Goal: Information Seeking & Learning: Learn about a topic

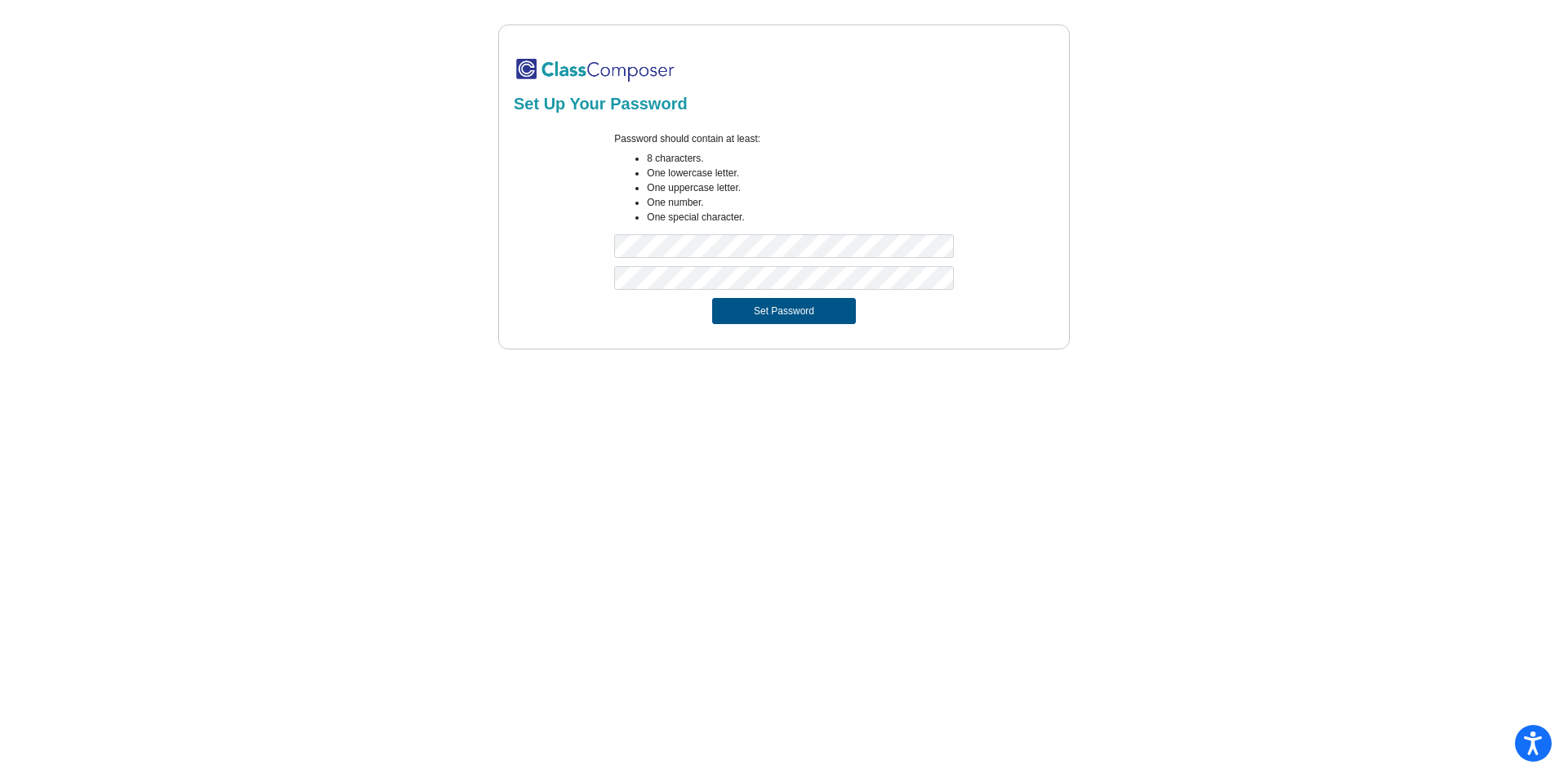
click at [730, 315] on button "Set Password" at bounding box center [784, 311] width 143 height 26
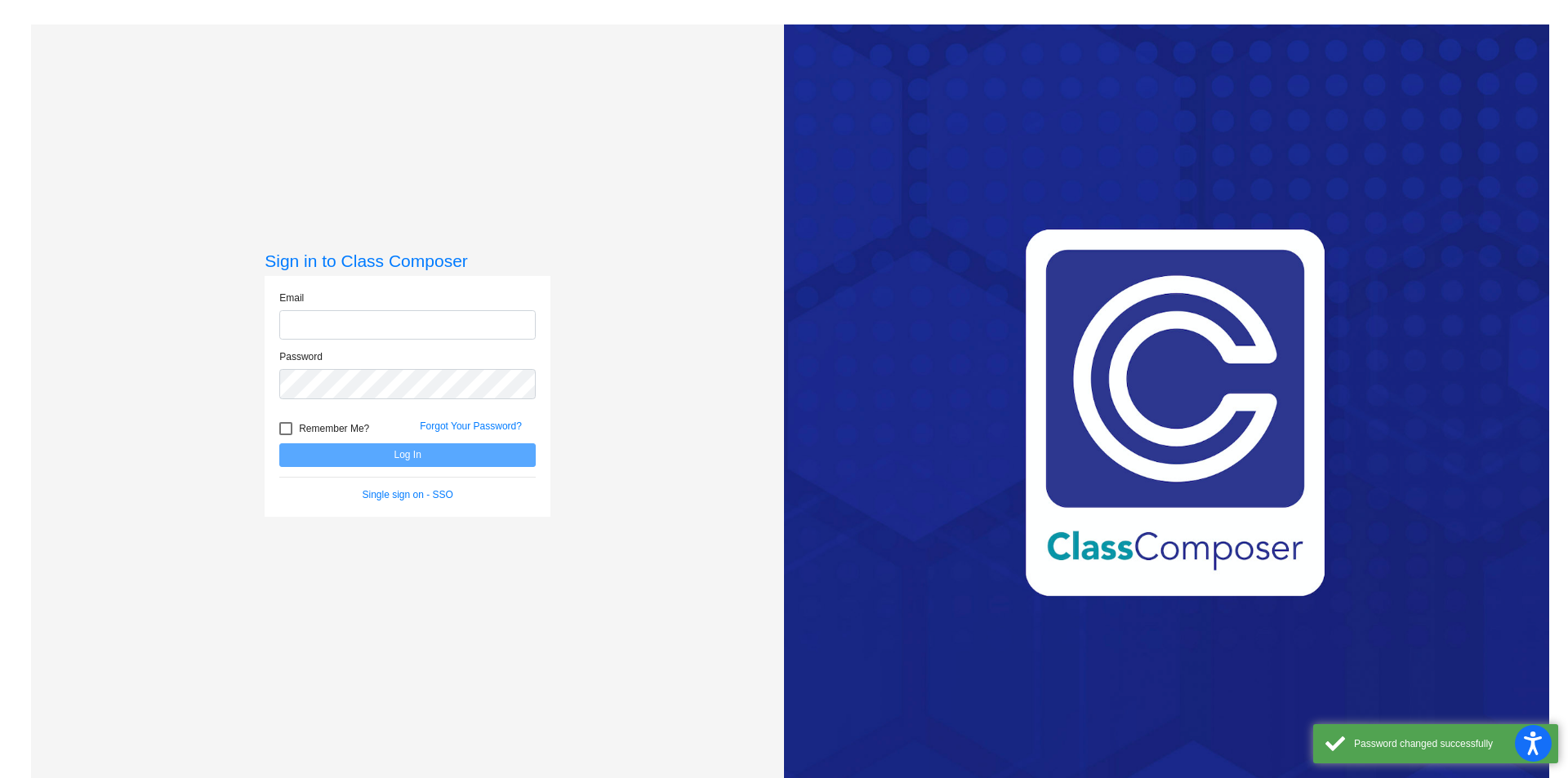
type input "[EMAIL_ADDRESS][PERSON_NAME][DOMAIN_NAME]"
click at [282, 424] on div at bounding box center [286, 429] width 13 height 13
click at [285, 435] on input "Remember Me?" at bounding box center [285, 435] width 1 height 1
checkbox input "true"
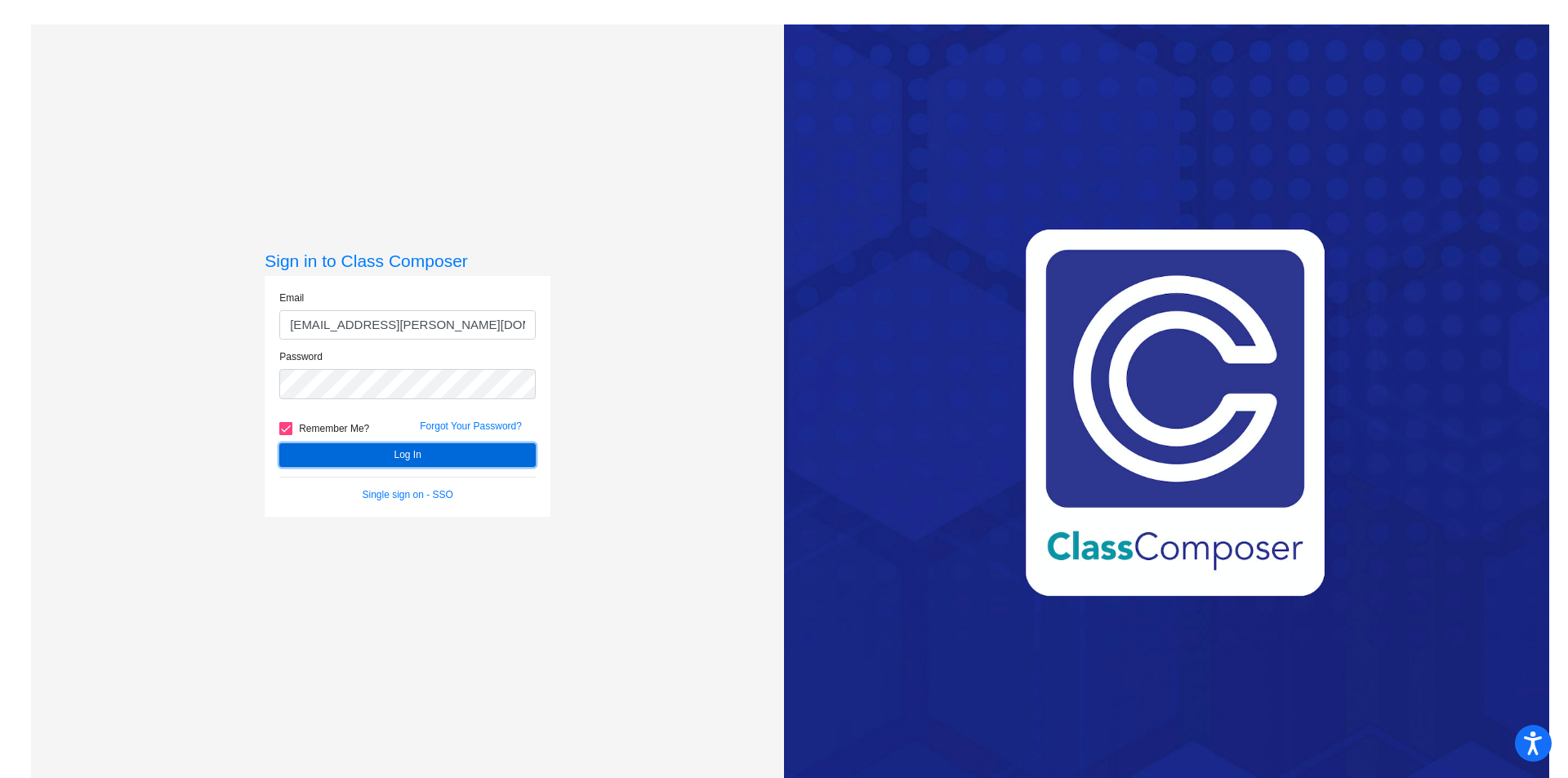
click at [304, 454] on button "Log In" at bounding box center [407, 455] width 256 height 24
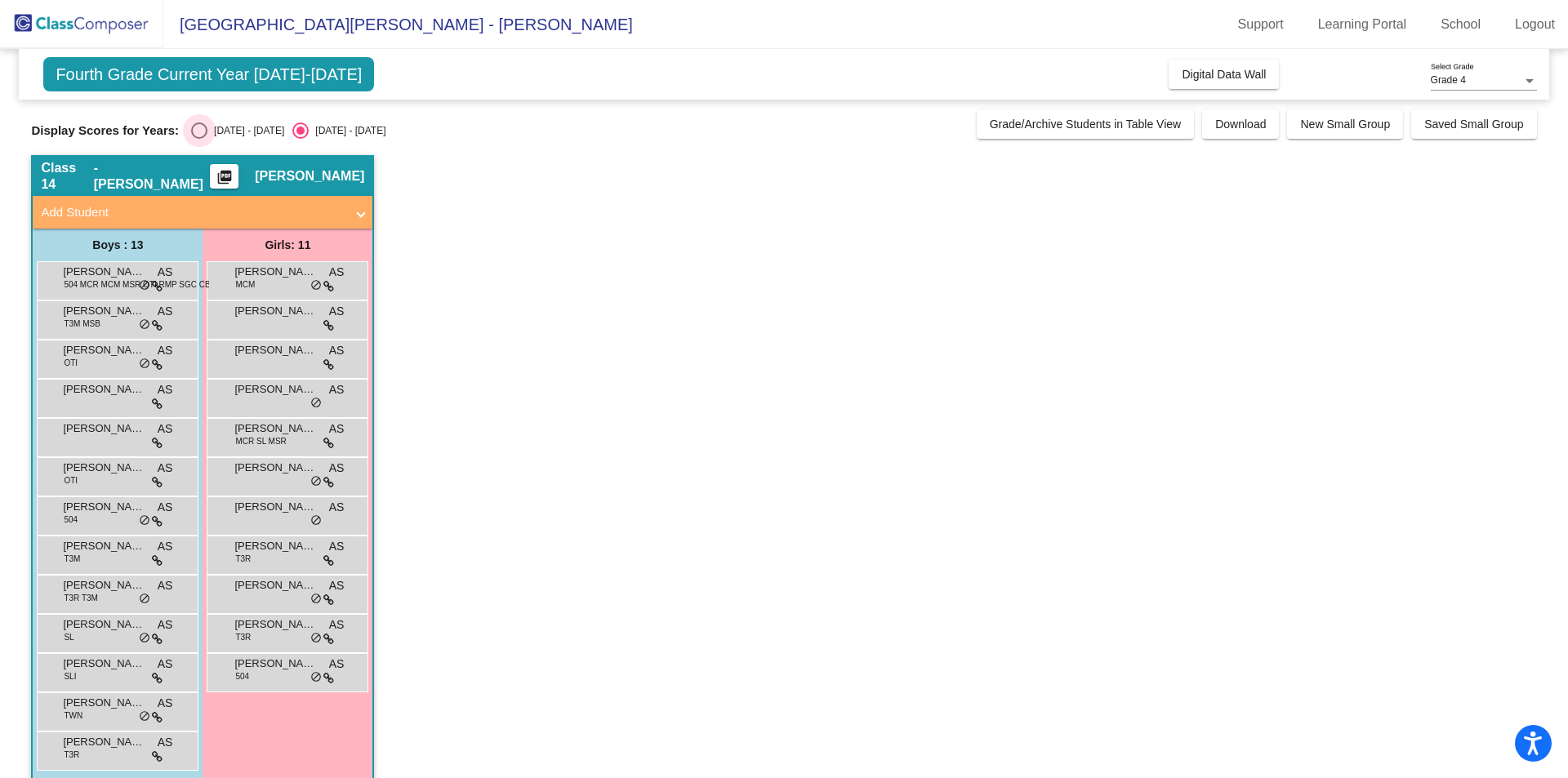
click at [203, 131] on div "Select an option" at bounding box center [199, 130] width 16 height 16
click at [199, 139] on input "[DATE] - [DATE]" at bounding box center [199, 139] width 1 height 1
radio input "true"
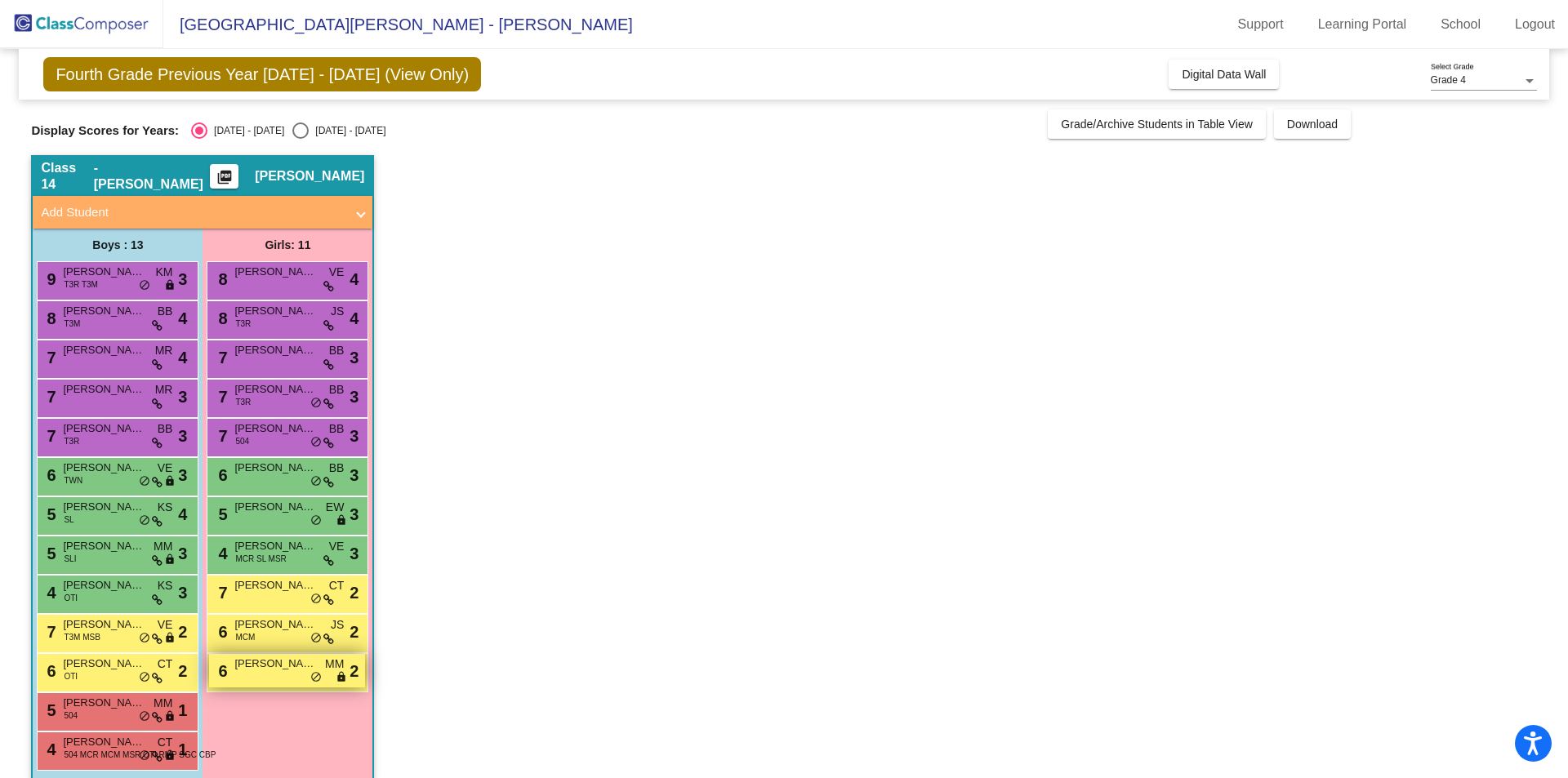
click at [273, 671] on span "[PERSON_NAME]" at bounding box center [274, 663] width 81 height 16
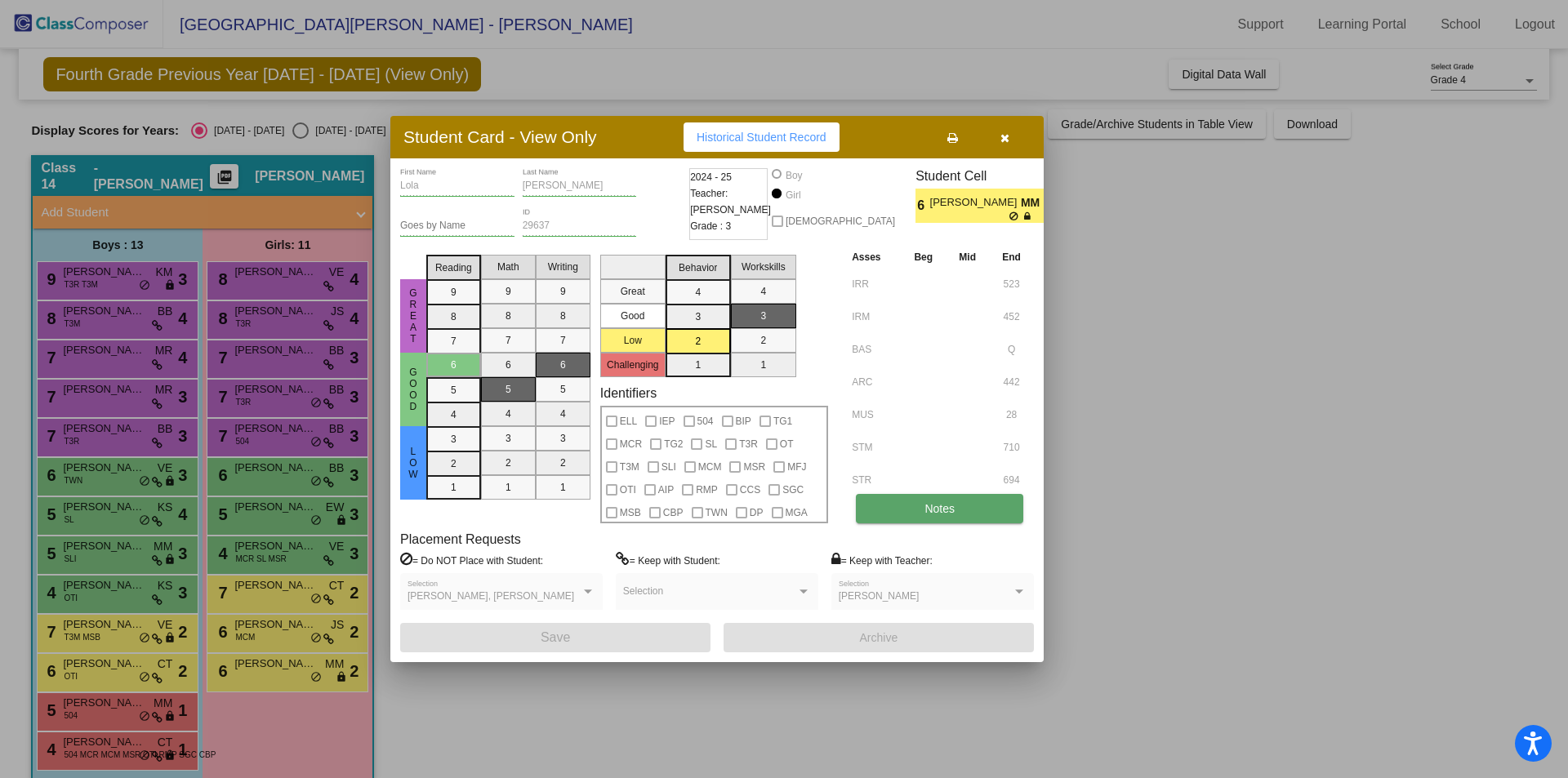
click at [918, 495] on button "Notes" at bounding box center [939, 508] width 167 height 30
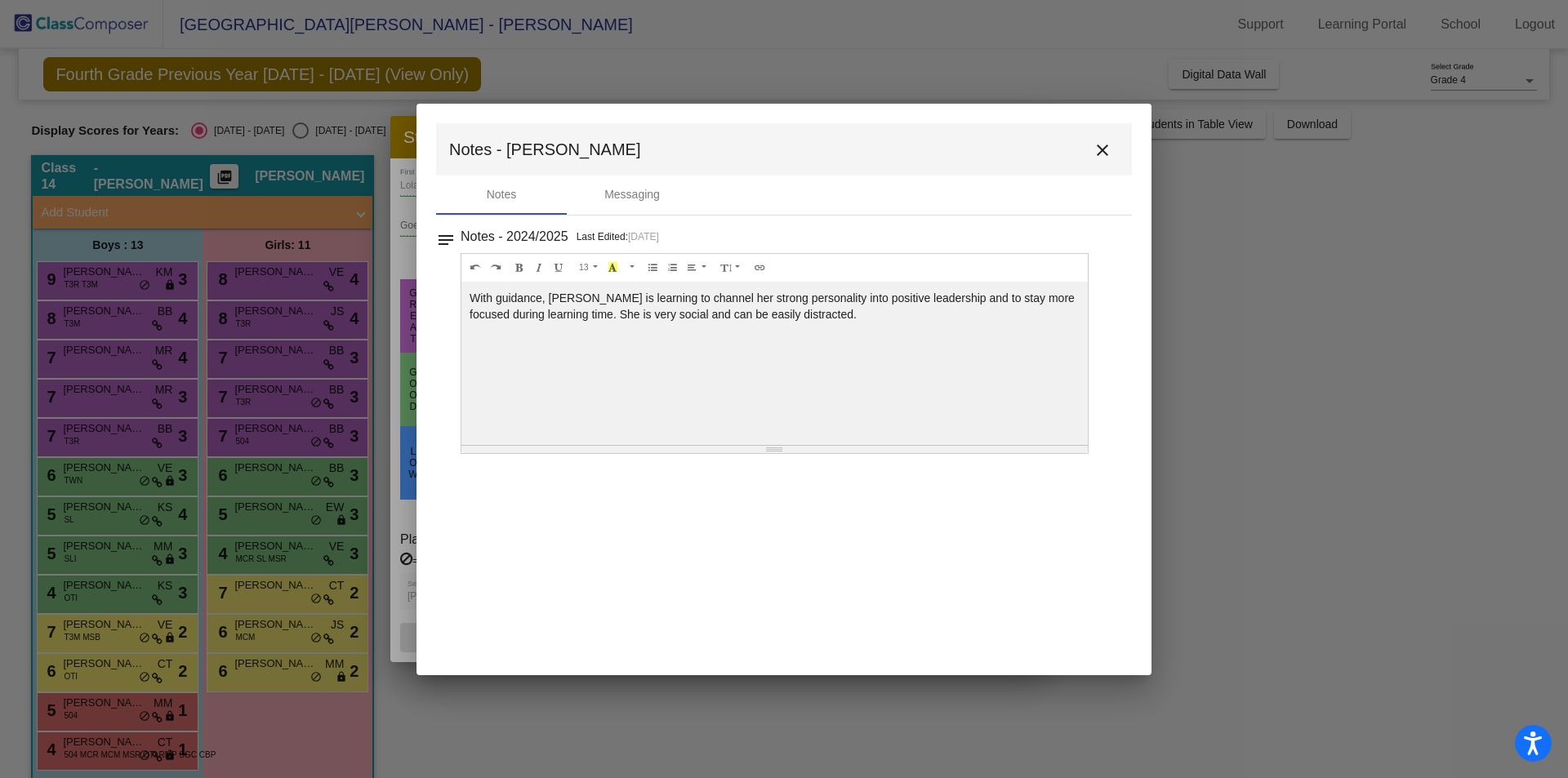
click at [1104, 160] on mat-icon "close" at bounding box center [1102, 150] width 20 height 20
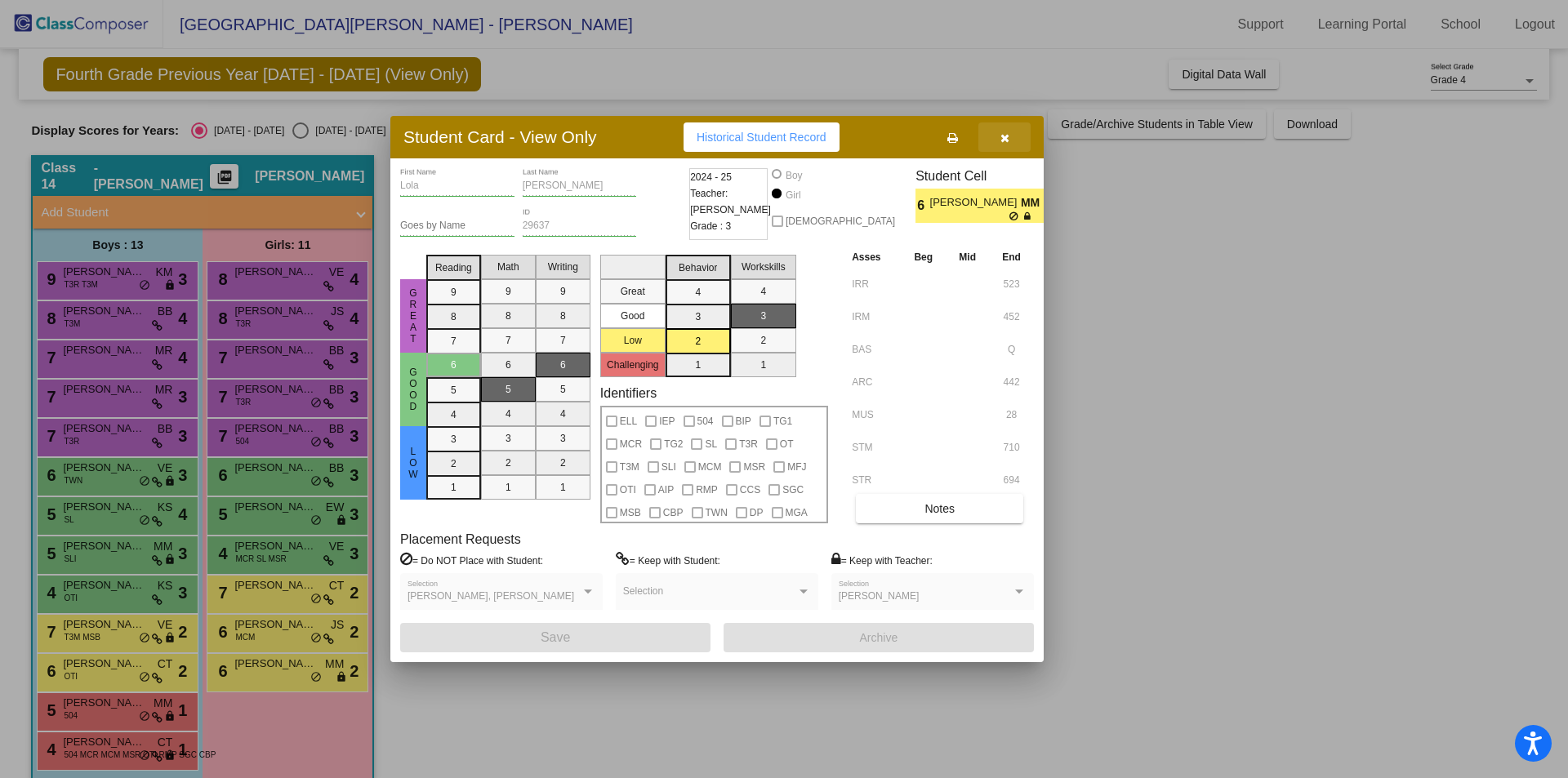
click at [1004, 138] on icon "button" at bounding box center [1005, 138] width 9 height 11
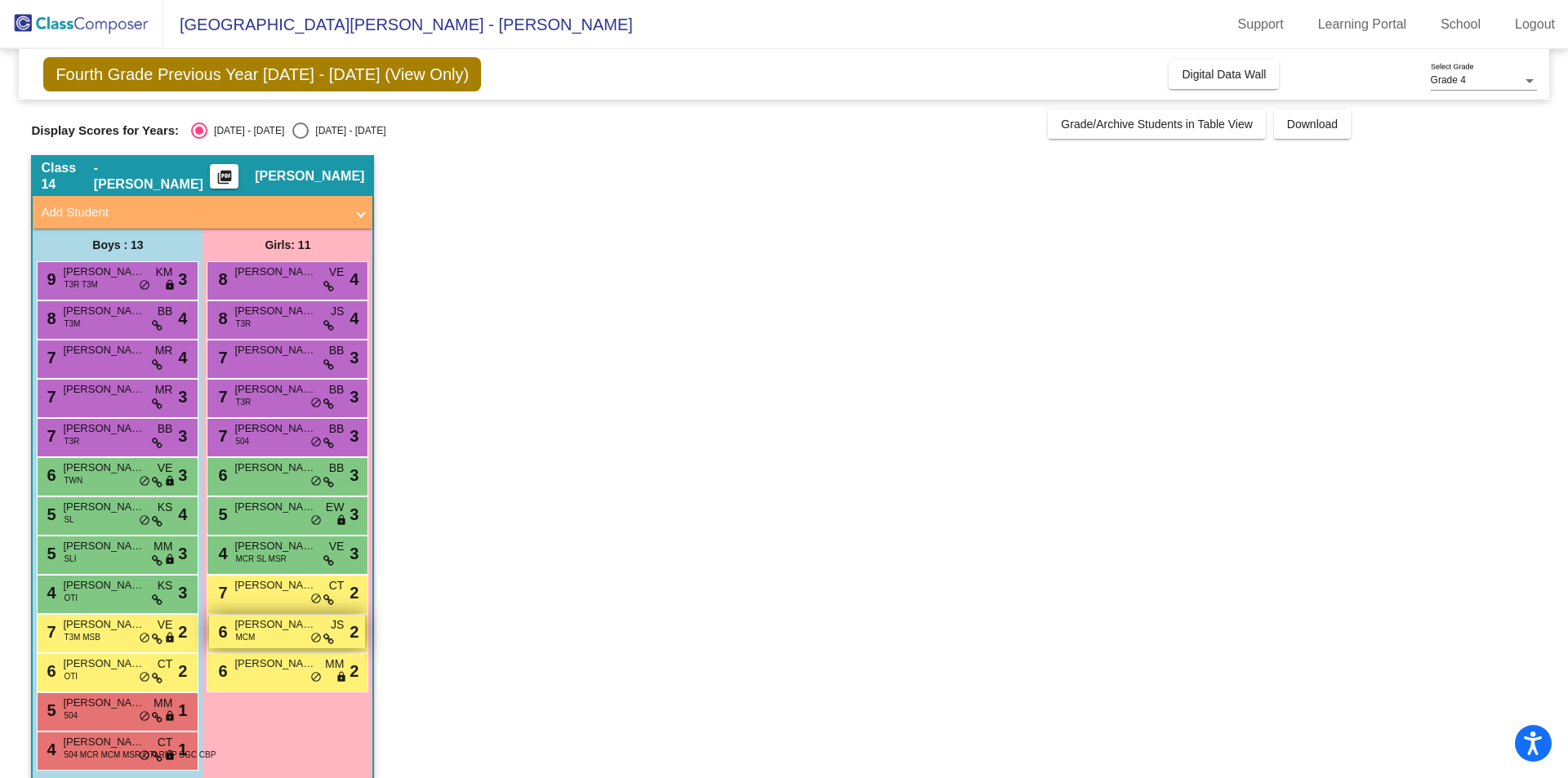
click at [254, 622] on span "[PERSON_NAME]" at bounding box center [274, 624] width 81 height 16
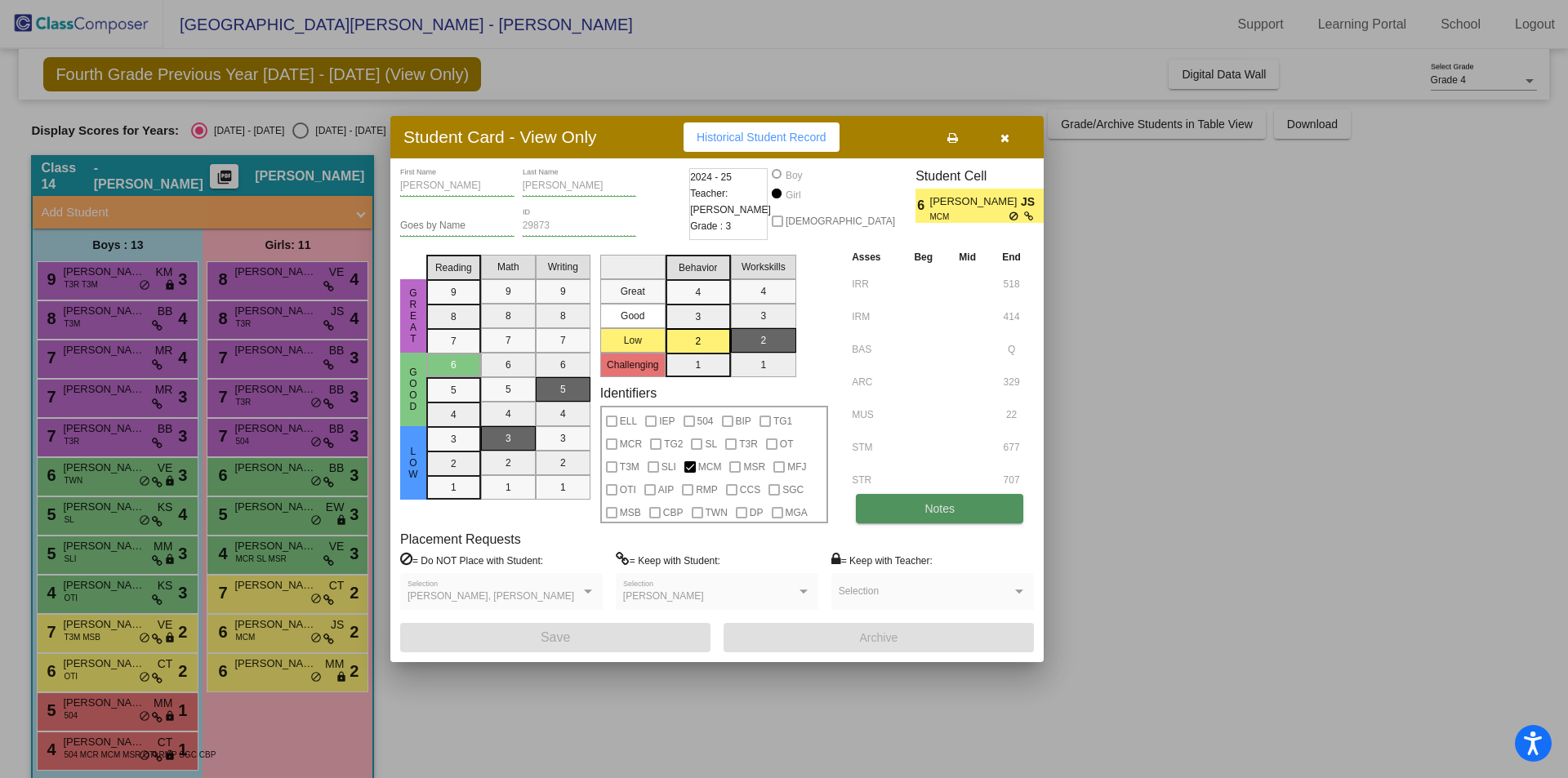
click at [941, 502] on button "Notes" at bounding box center [939, 508] width 167 height 30
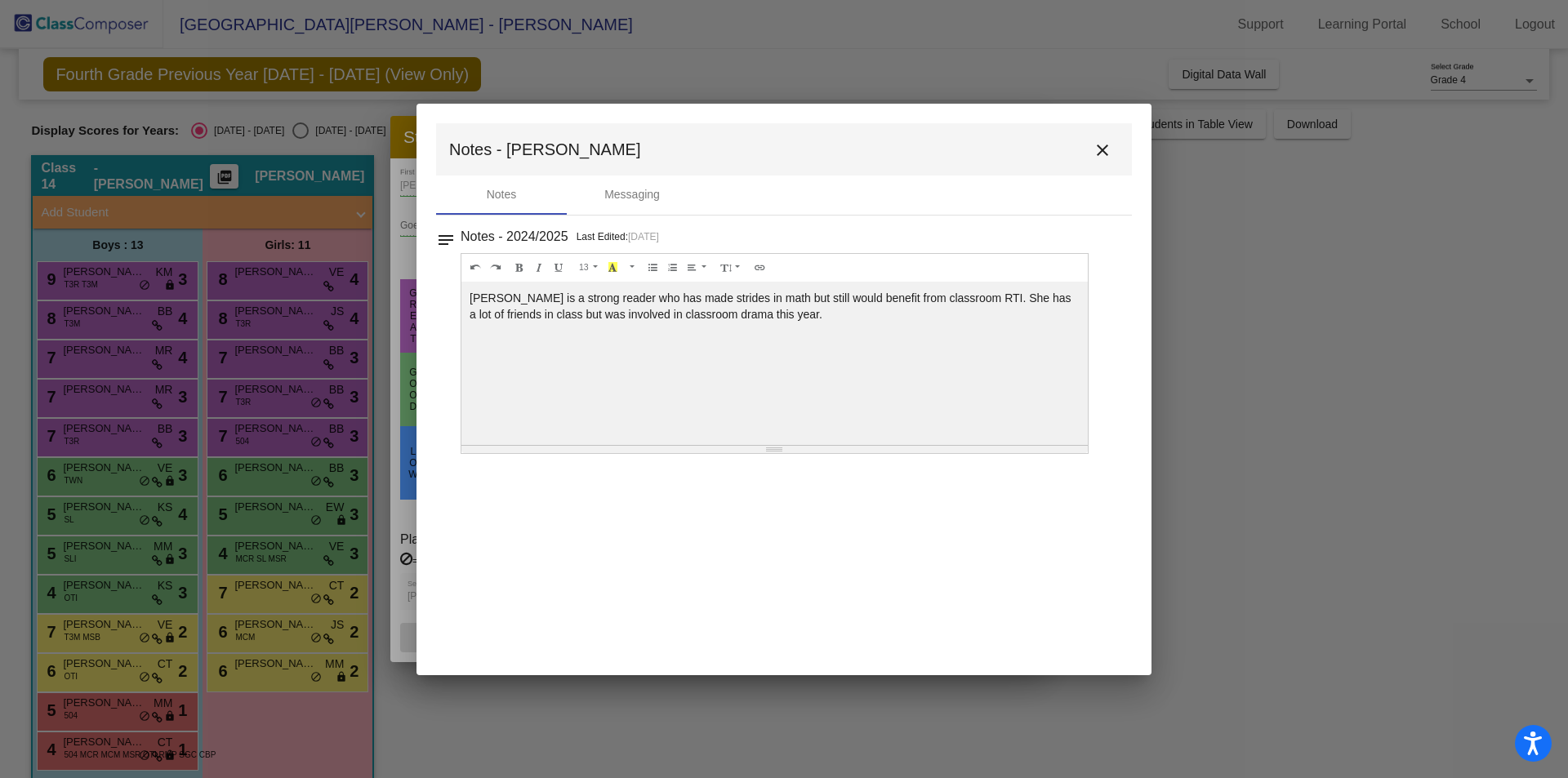
click at [1104, 154] on mat-icon "close" at bounding box center [1102, 150] width 20 height 20
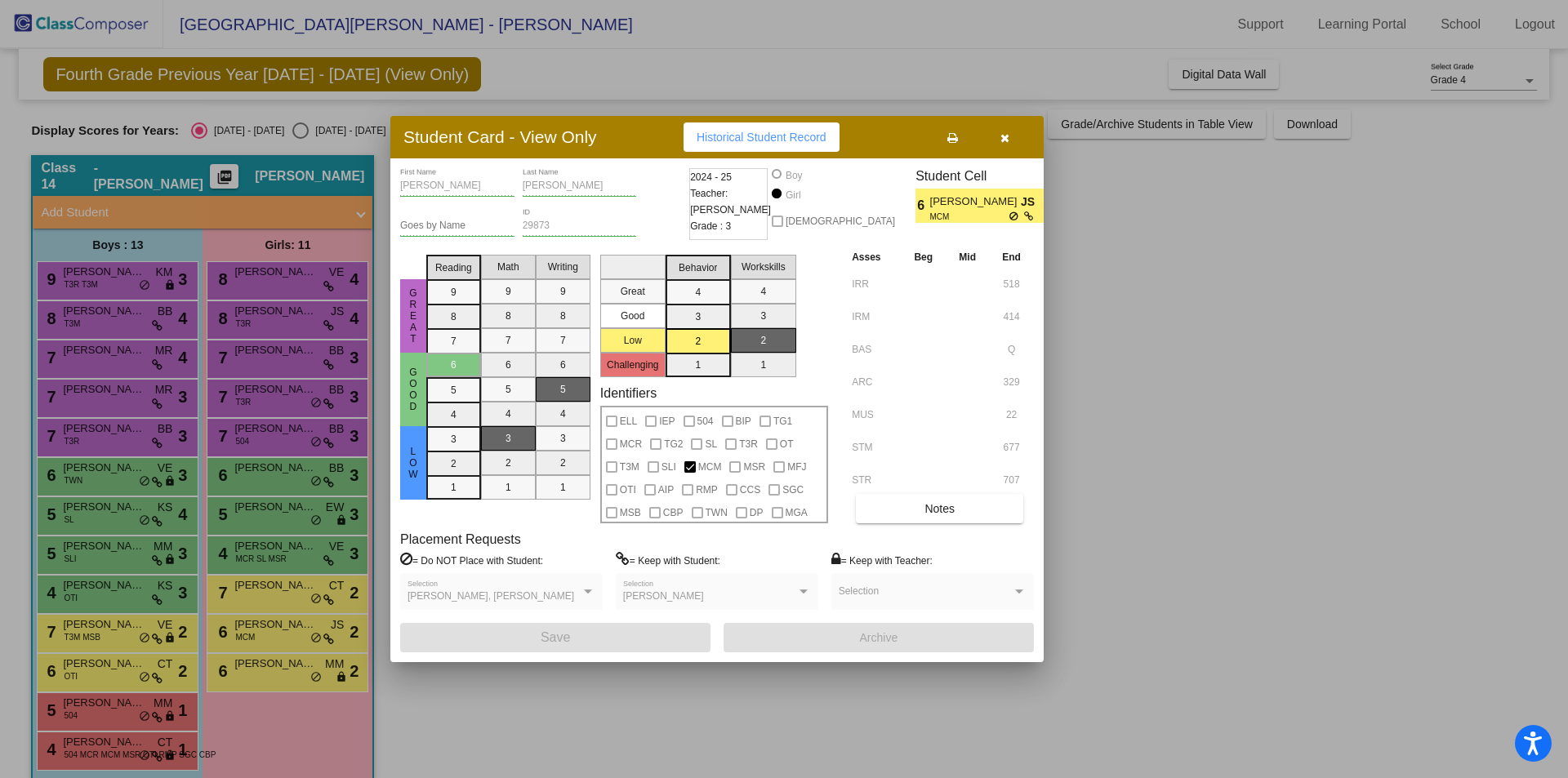
click at [241, 670] on div at bounding box center [784, 389] width 1568 height 778
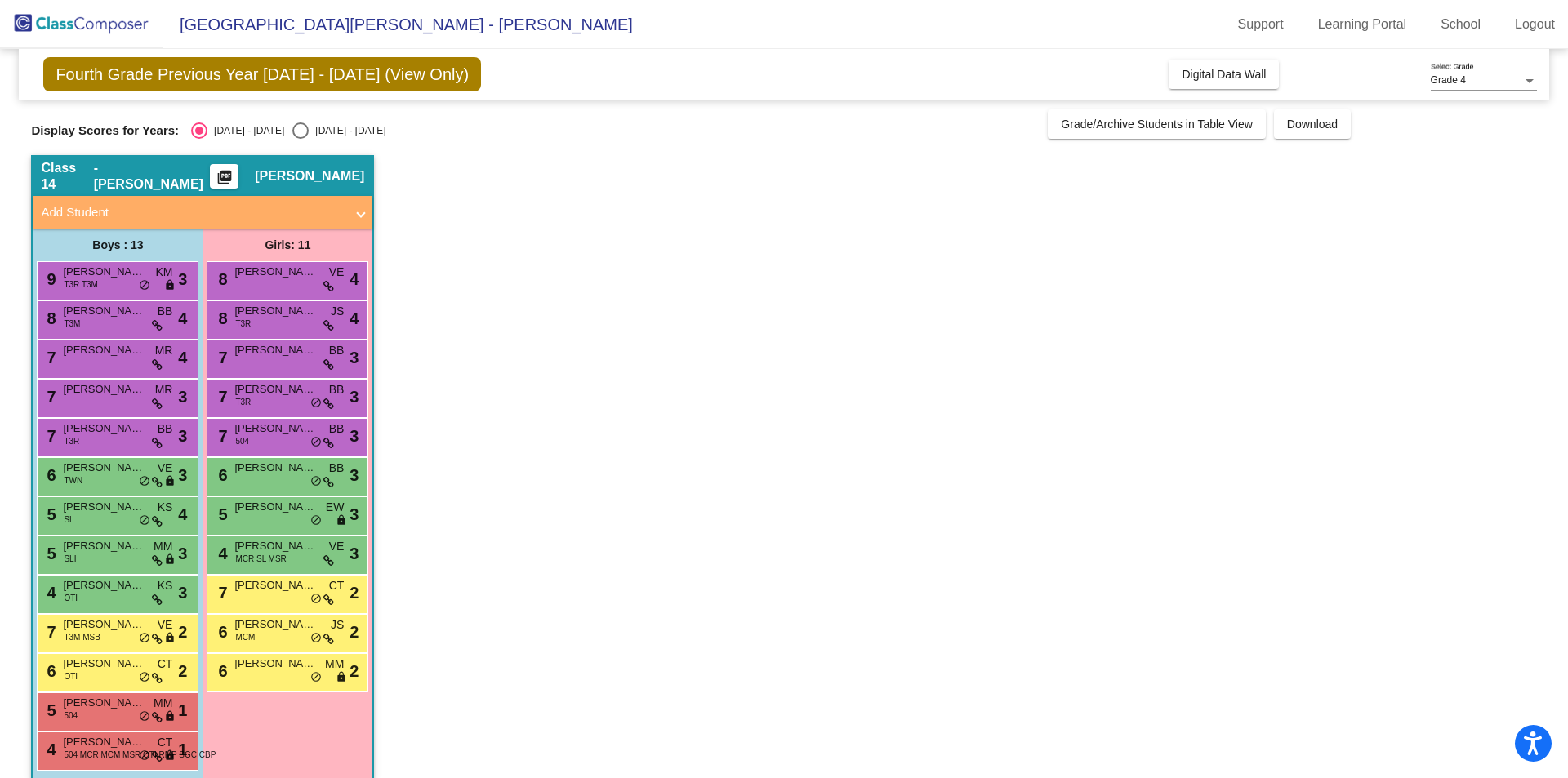
click at [241, 670] on span "[PERSON_NAME]" at bounding box center [274, 663] width 81 height 16
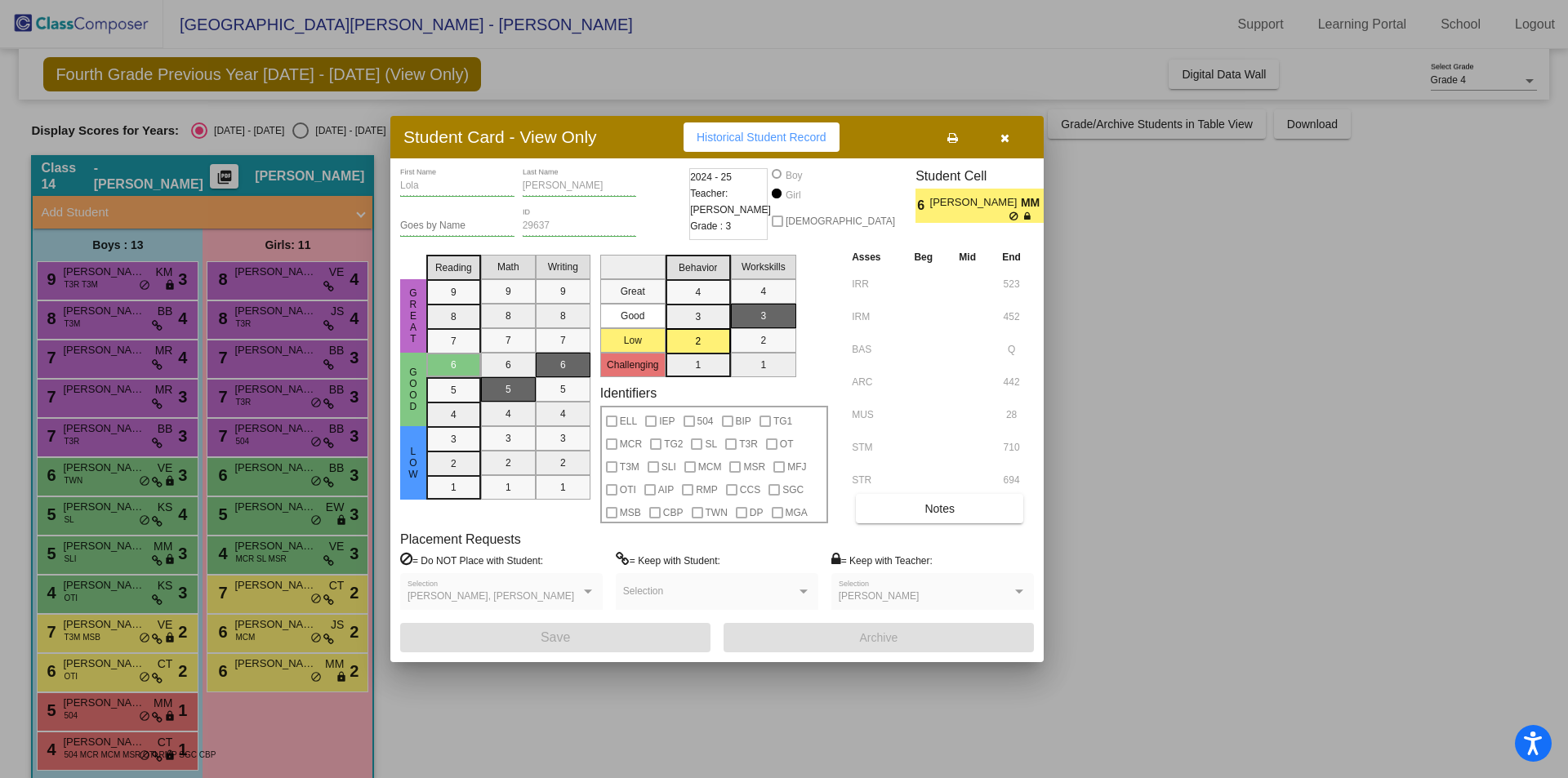
click at [266, 580] on div at bounding box center [784, 389] width 1568 height 778
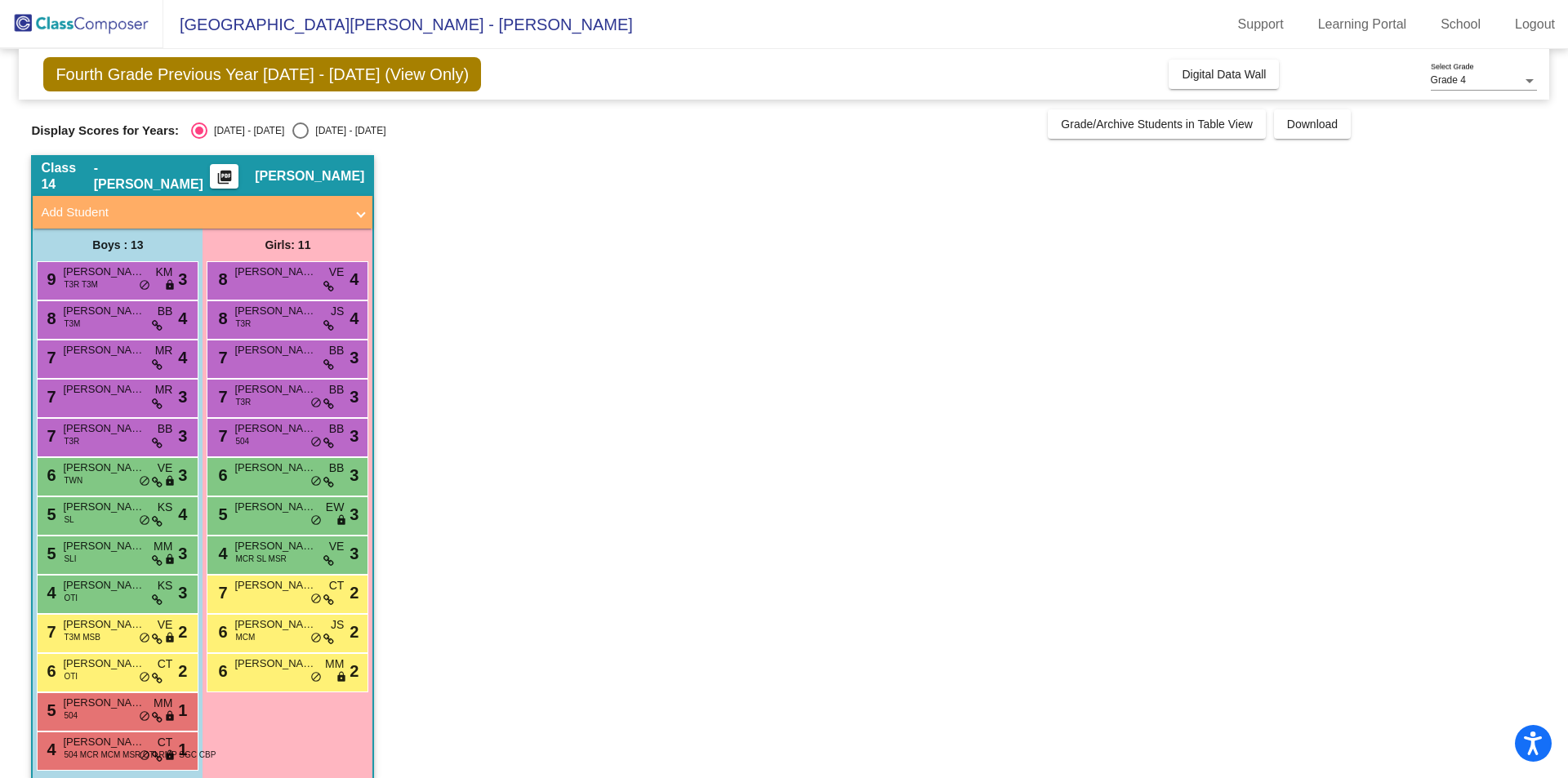
click at [266, 580] on span "[PERSON_NAME]" at bounding box center [274, 585] width 81 height 16
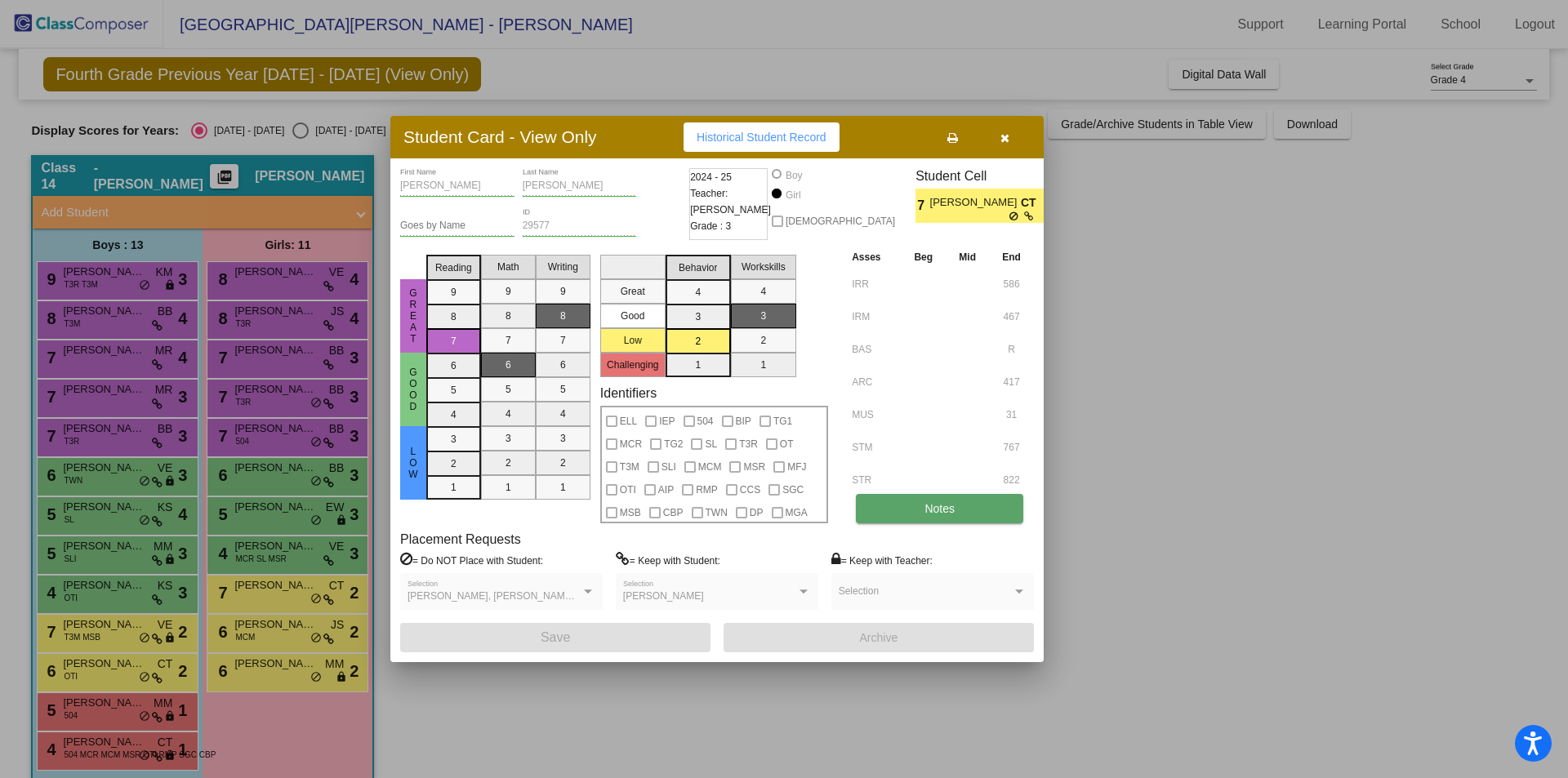
click at [1015, 512] on button "Notes" at bounding box center [939, 508] width 167 height 30
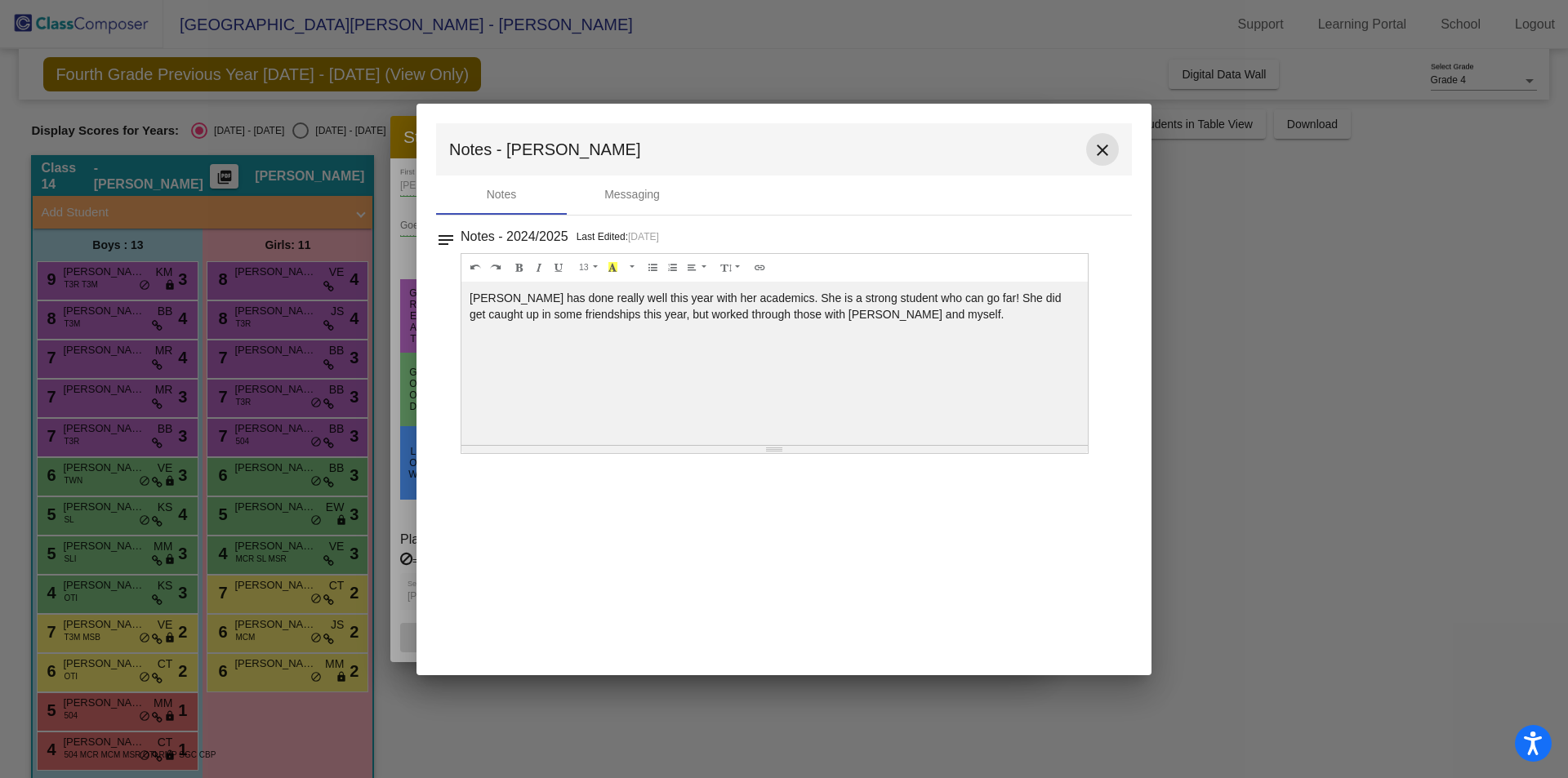
click at [1105, 148] on mat-icon "close" at bounding box center [1102, 150] width 20 height 20
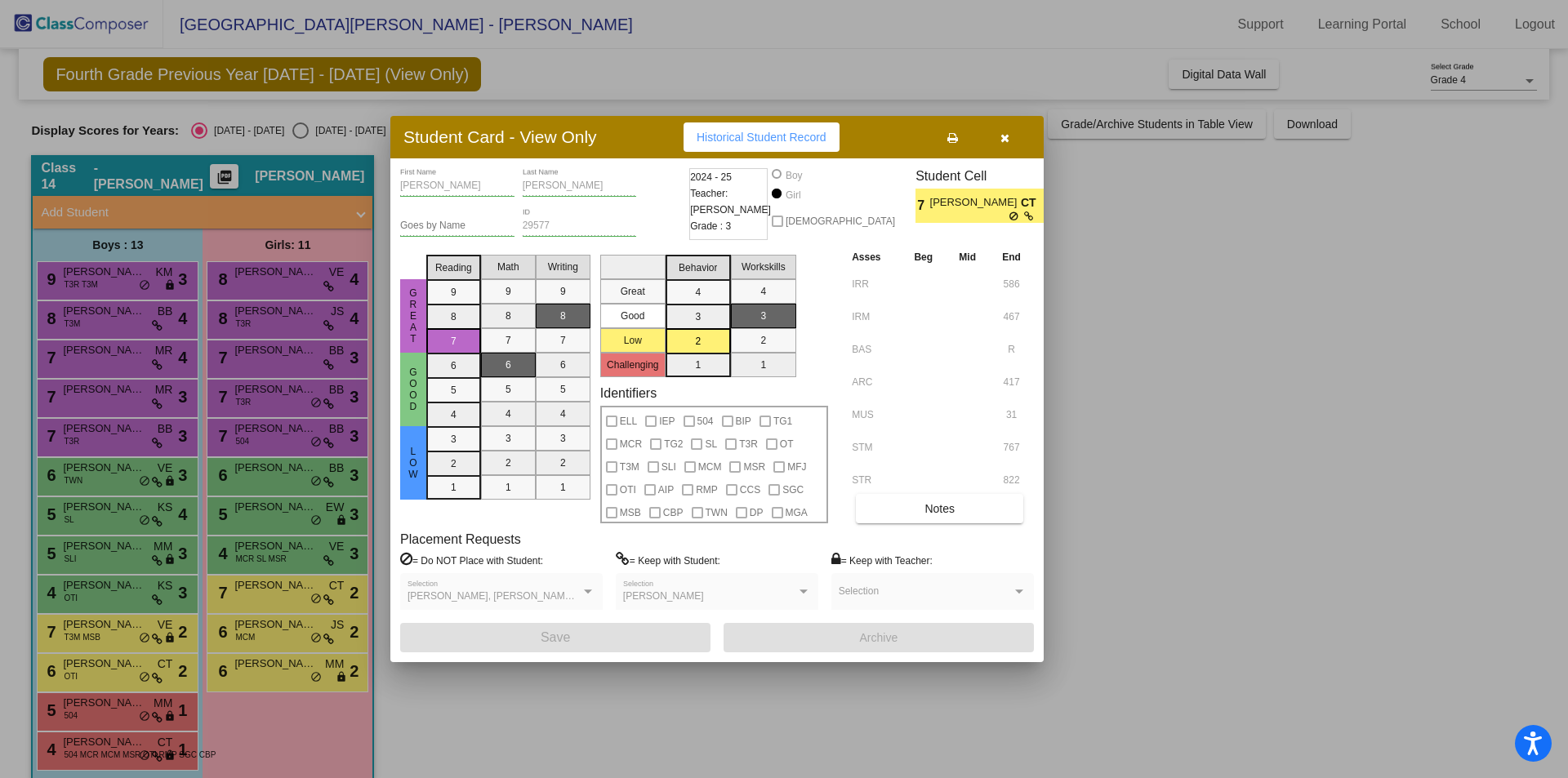
click at [76, 750] on div at bounding box center [784, 389] width 1568 height 778
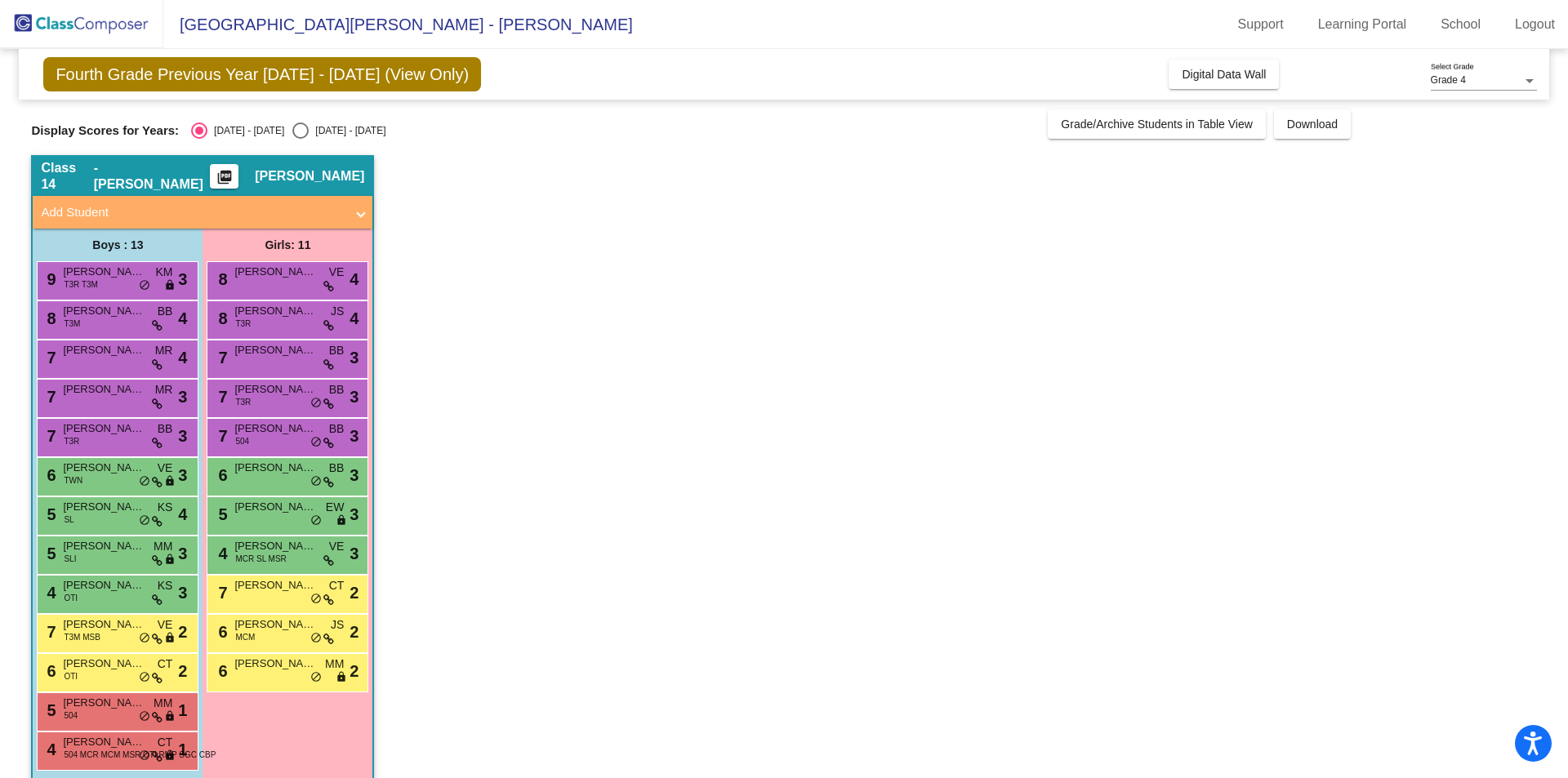
click at [76, 750] on span "504 MCR MCM MSR OTI RMP SGC CBP" at bounding box center [140, 754] width 152 height 12
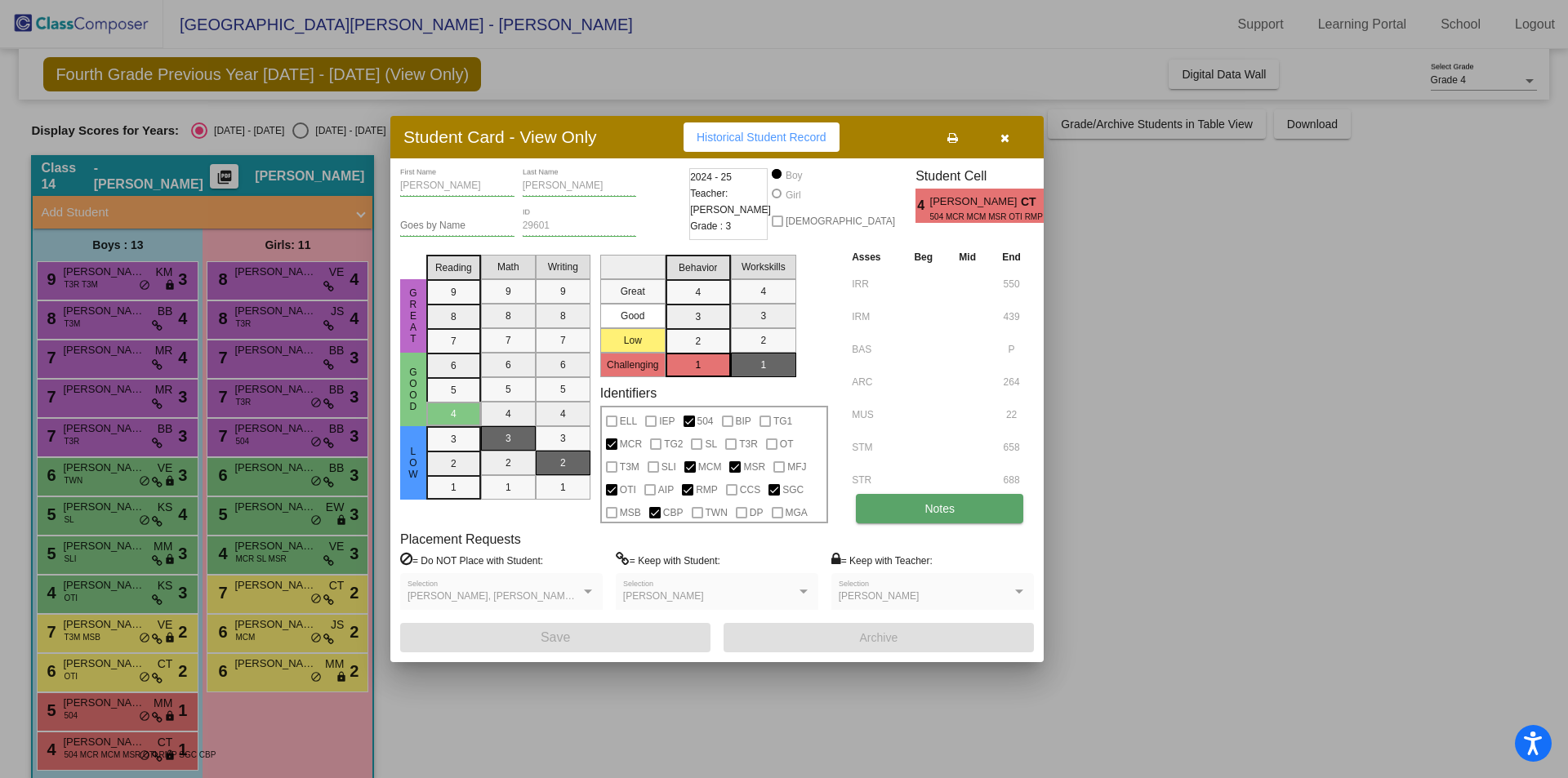
click at [925, 511] on span "Notes" at bounding box center [940, 508] width 31 height 13
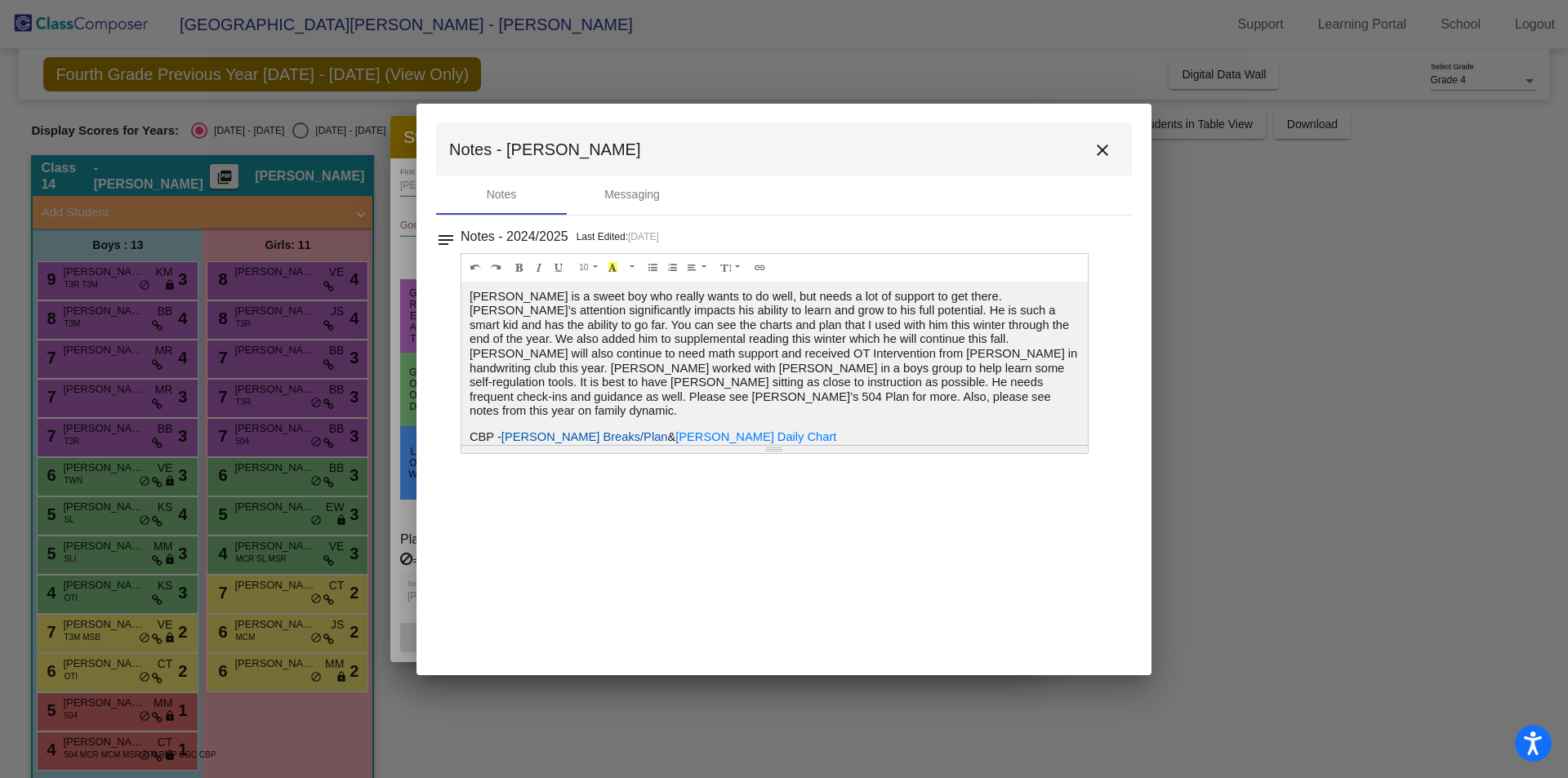
click at [554, 430] on span "[PERSON_NAME] Breaks/Plan" at bounding box center [585, 437] width 166 height 13
